Goal: Task Accomplishment & Management: Use online tool/utility

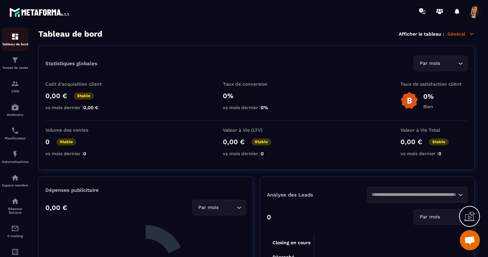
scroll to position [1858, 0]
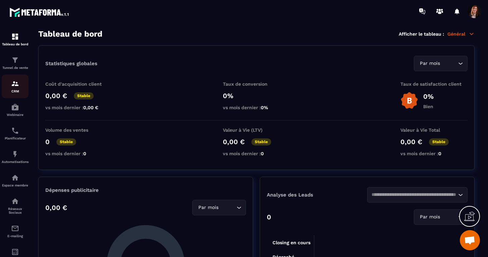
click at [17, 86] on img at bounding box center [15, 83] width 8 height 8
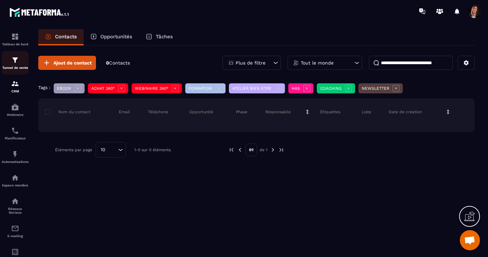
click at [16, 62] on img at bounding box center [15, 60] width 8 height 8
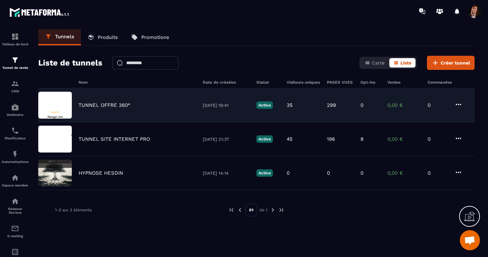
click at [106, 104] on p "TUNNEL OFFRE 360°" at bounding box center [104, 105] width 52 height 6
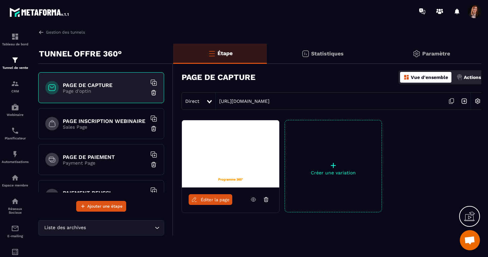
click at [210, 199] on span "Éditer la page" at bounding box center [215, 199] width 29 height 5
